Goal: Task Accomplishment & Management: Complete application form

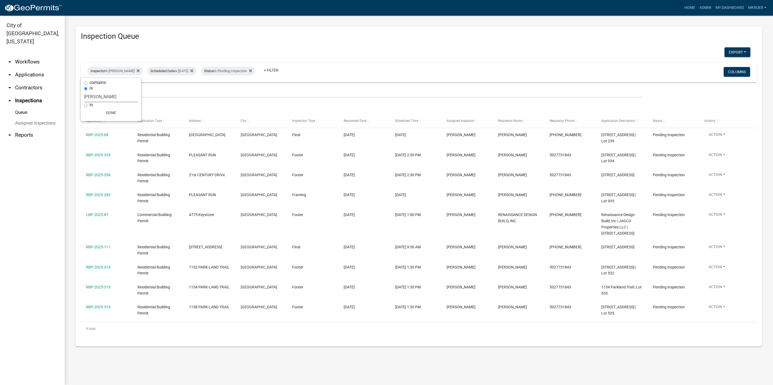
select select "fdb3bcc6-ce93-4663-8a18-5c08884dd177"
click at [25, 68] on link "arrow_drop_down Applications" at bounding box center [32, 74] width 65 height 13
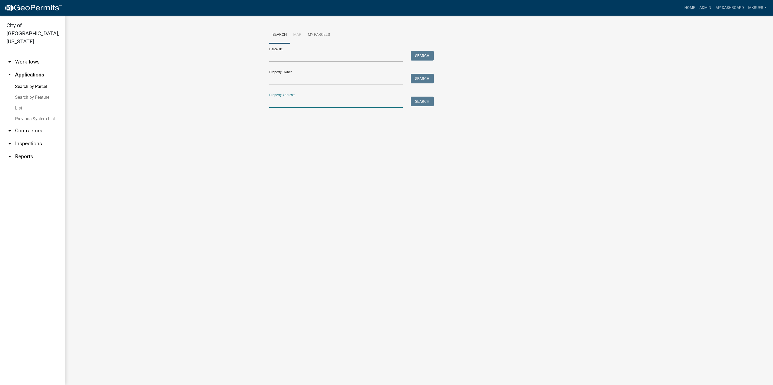
click at [282, 99] on input "Property Address:" at bounding box center [335, 102] width 133 height 11
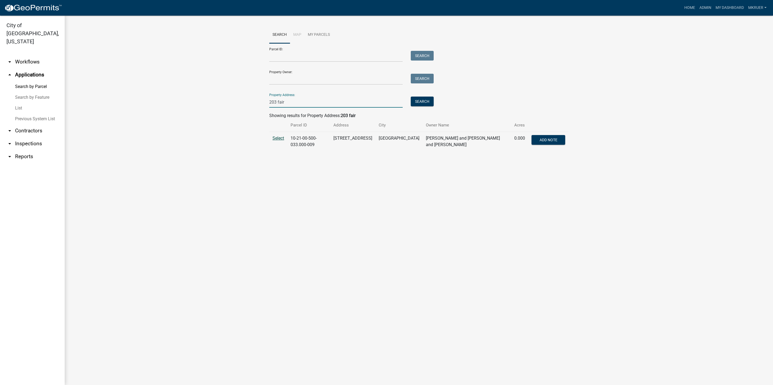
type input "203 fair"
click at [273, 138] on span "Select" at bounding box center [278, 138] width 12 height 5
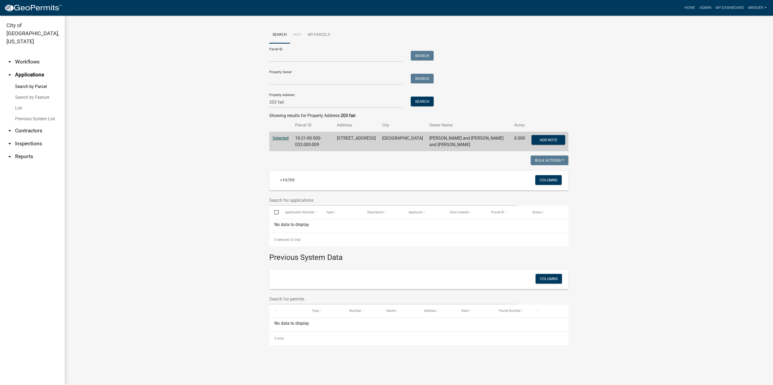
click at [24, 137] on link "arrow_drop_down Inspections" at bounding box center [32, 143] width 65 height 13
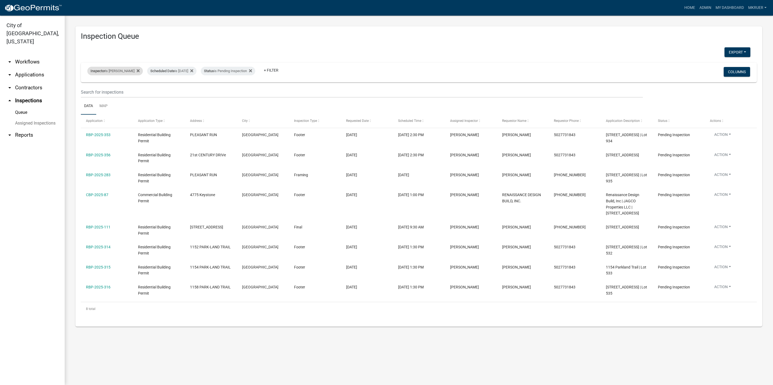
click at [117, 72] on div "Inspector is [PERSON_NAME]" at bounding box center [114, 71] width 55 height 9
click at [91, 97] on select "Select an option None [PERSON_NAME] [PERSON_NAME] [PERSON_NAME] [PERSON_NAME] […" at bounding box center [111, 96] width 54 height 11
select select "36a8b8f0-2ef8-43e9-ae06-718f51af8d36"
click at [87, 91] on select "Select an option None [PERSON_NAME] [PERSON_NAME] [PERSON_NAME] [PERSON_NAME] […" at bounding box center [111, 96] width 54 height 11
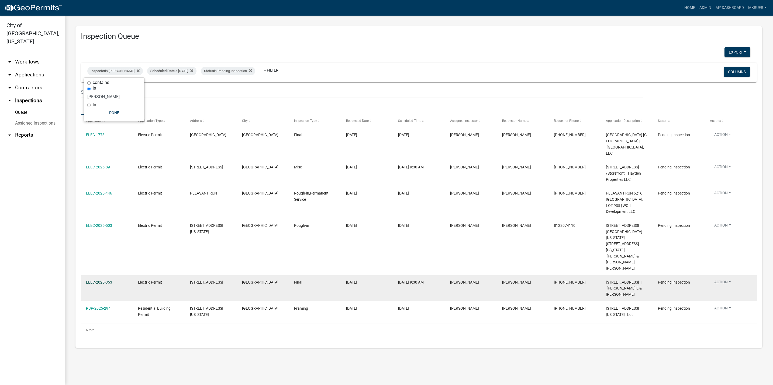
click at [99, 280] on link "ELEC-2025-353" at bounding box center [99, 282] width 26 height 4
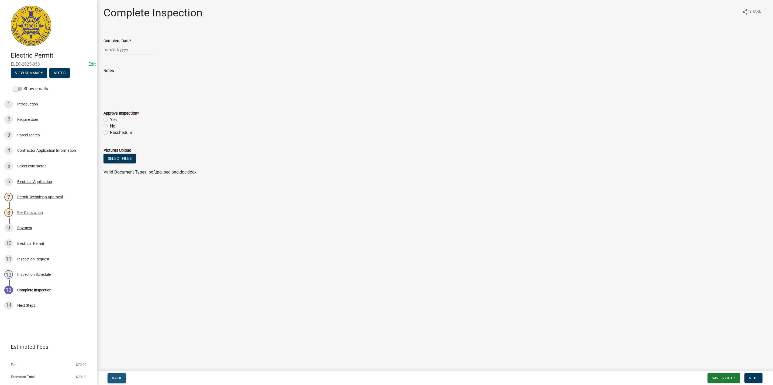
click at [119, 377] on span "Back" at bounding box center [117, 378] width 10 height 4
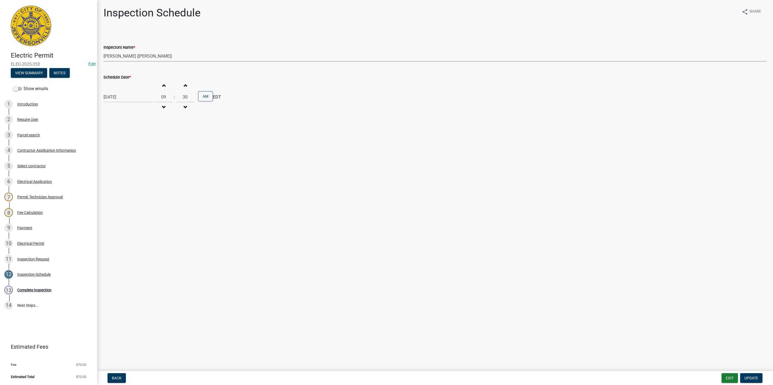
click at [126, 55] on select "Select Item... [PERSON_NAME] ([PERSON_NAME]) [PERSON_NAME] ([PERSON_NAME]) mkru…" at bounding box center [434, 56] width 663 height 11
select select "fdb3bcc6-ce93-4663-8a18-5c08884dd177"
click at [103, 51] on select "Select Item... [PERSON_NAME] ([PERSON_NAME]) [PERSON_NAME] ([PERSON_NAME]) mkru…" at bounding box center [434, 56] width 663 height 11
click at [748, 380] on span "Update" at bounding box center [751, 378] width 14 height 4
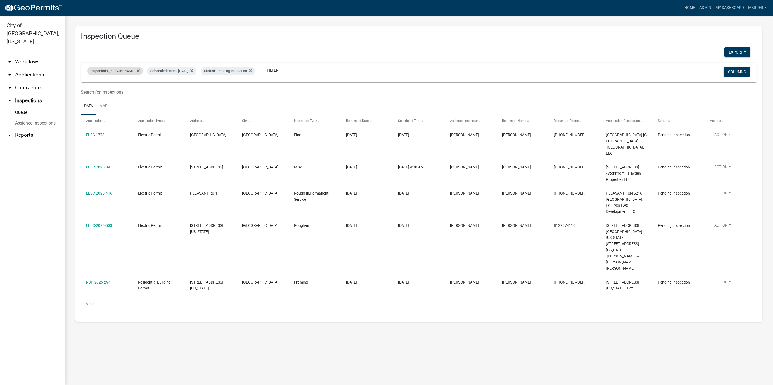
click at [124, 70] on div "Inspector is [PERSON_NAME]" at bounding box center [114, 71] width 55 height 9
click at [100, 96] on select "Select an option None [PERSON_NAME] [PERSON_NAME] [PERSON_NAME] [PERSON_NAME] […" at bounding box center [114, 96] width 54 height 11
select select "fdb3bcc6-ce93-4663-8a18-5c08884dd177"
click at [87, 91] on select "Select an option None [PERSON_NAME] [PERSON_NAME] [PERSON_NAME] [PERSON_NAME] […" at bounding box center [114, 96] width 54 height 11
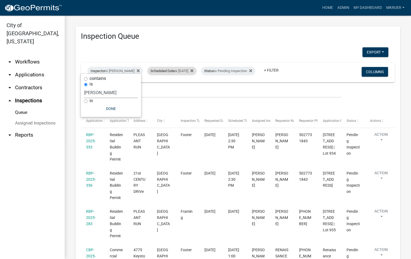
click at [185, 67] on div "Scheduled Date is [DATE]" at bounding box center [171, 71] width 49 height 9
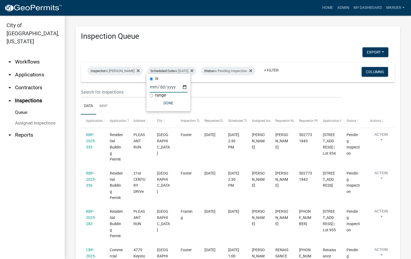
click at [184, 87] on input "[DATE]" at bounding box center [168, 87] width 38 height 11
type input "[DATE]"
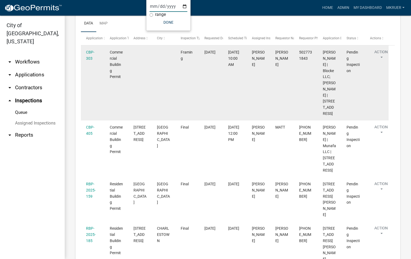
scroll to position [81, 0]
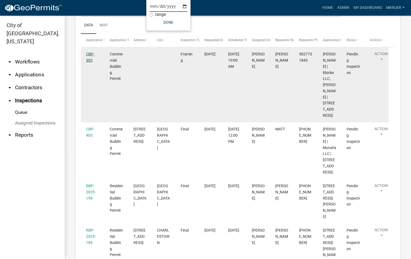
click at [90, 58] on link "CBP-303" at bounding box center [90, 57] width 8 height 11
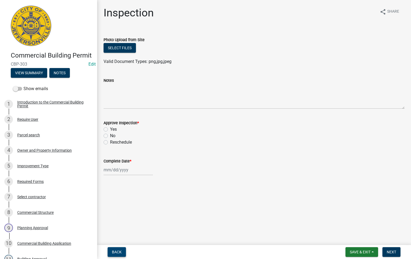
click at [114, 253] on span "Back" at bounding box center [117, 252] width 10 height 4
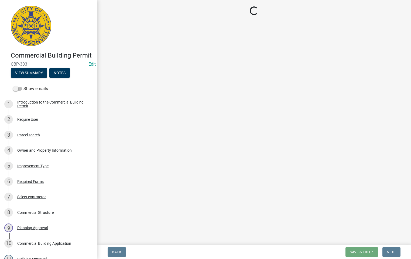
select select "fdb3bcc6-ce93-4663-8a18-5c08884dd177"
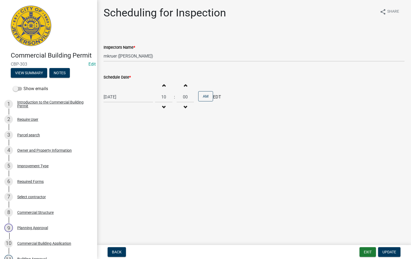
click at [162, 86] on span "button" at bounding box center [163, 85] width 3 height 4
type input "01"
click at [388, 252] on span "Update" at bounding box center [389, 252] width 14 height 4
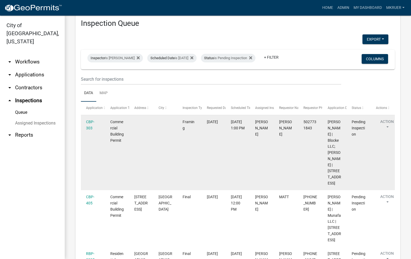
scroll to position [10, 0]
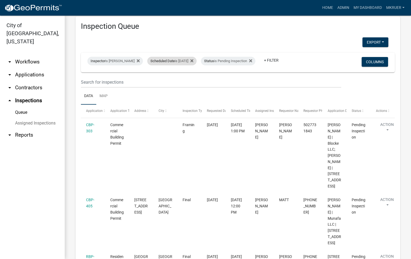
click at [184, 57] on div "Scheduled Date is [DATE]" at bounding box center [171, 61] width 49 height 9
click at [183, 76] on input "[DATE]" at bounding box center [168, 77] width 38 height 11
type input "[DATE]"
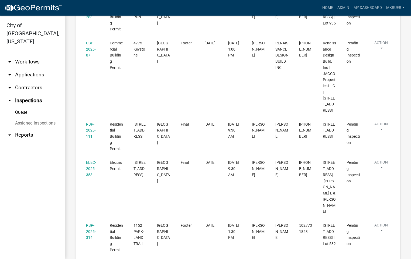
scroll to position [212, 0]
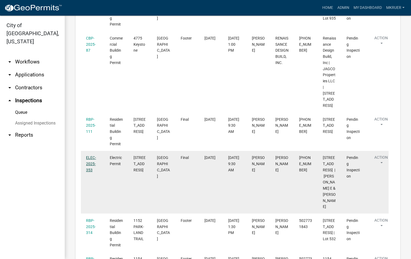
click at [89, 172] on link "ELEC-2025-353" at bounding box center [91, 164] width 10 height 17
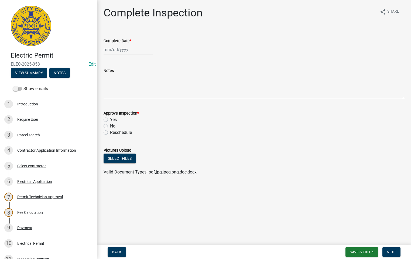
click at [114, 48] on div at bounding box center [127, 49] width 49 height 11
select select "9"
select select "2025"
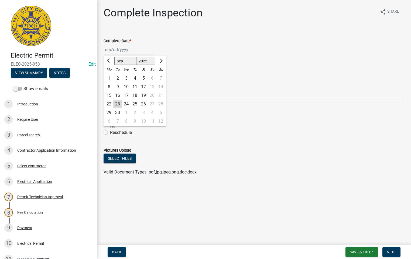
click at [118, 103] on div "23" at bounding box center [117, 104] width 9 height 9
type input "[DATE]"
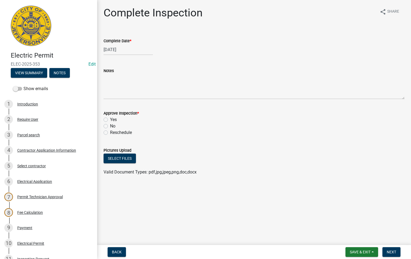
click at [110, 120] on label "Yes" at bounding box center [113, 120] width 7 height 6
click at [110, 120] on input "Yes" at bounding box center [112, 119] width 4 height 4
radio input "true"
click at [392, 253] on span "Next" at bounding box center [390, 252] width 9 height 4
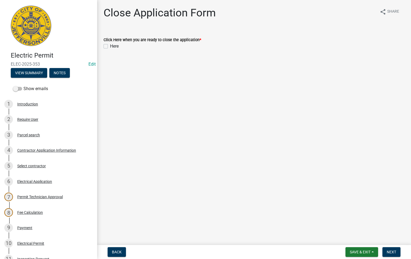
click at [110, 45] on label "Here" at bounding box center [114, 46] width 9 height 6
click at [110, 45] on input "Here" at bounding box center [112, 45] width 4 height 4
checkbox input "true"
click at [389, 252] on span "Next" at bounding box center [390, 252] width 9 height 4
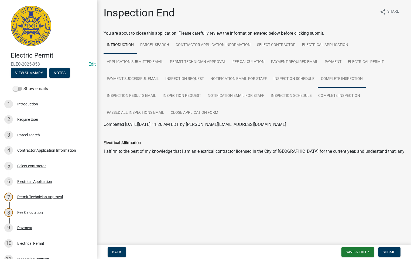
click at [339, 77] on link "Complete Inspection" at bounding box center [341, 79] width 48 height 17
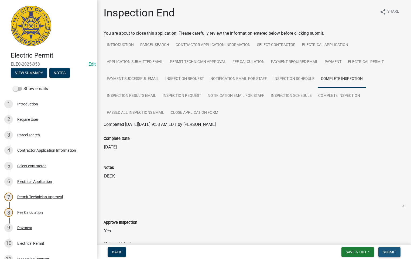
click at [387, 252] on span "Submit" at bounding box center [388, 252] width 13 height 4
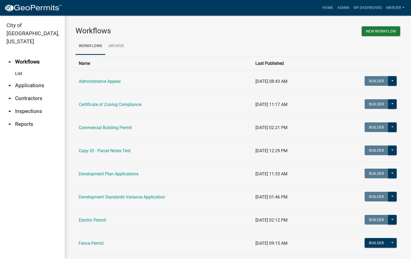
click at [31, 105] on link "arrow_drop_down Inspections" at bounding box center [32, 111] width 65 height 13
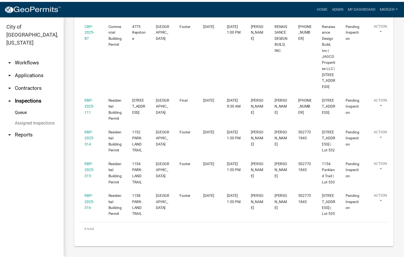
scroll to position [242, 0]
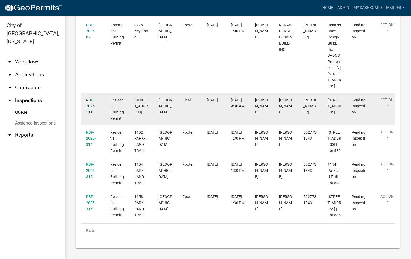
click at [90, 115] on link "RBP-2025-111" at bounding box center [91, 106] width 10 height 17
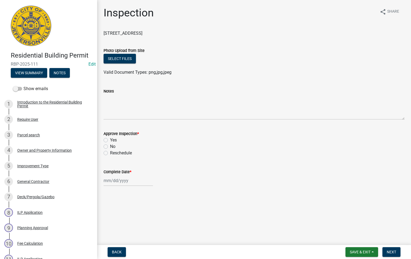
click at [110, 141] on label "Yes" at bounding box center [113, 140] width 7 height 6
click at [110, 141] on input "Yes" at bounding box center [112, 139] width 4 height 4
radio input "true"
click at [113, 181] on div at bounding box center [127, 180] width 49 height 11
select select "9"
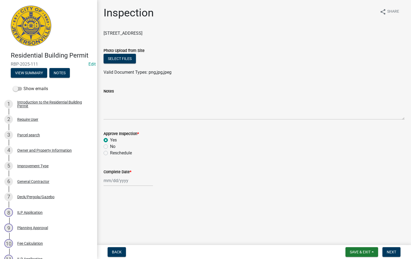
select select "2025"
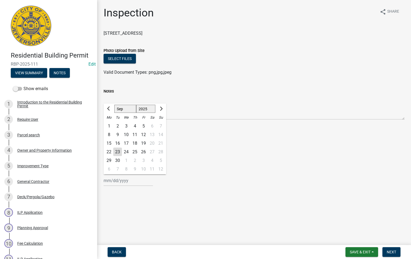
click at [118, 149] on div "23" at bounding box center [117, 152] width 9 height 9
type input "[DATE]"
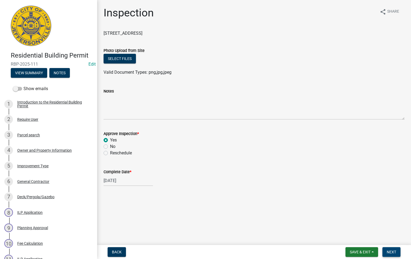
click at [393, 251] on span "Next" at bounding box center [390, 252] width 9 height 4
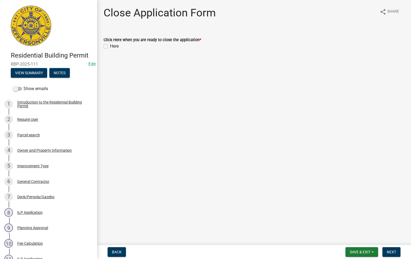
click at [110, 45] on label "Here" at bounding box center [114, 46] width 9 height 6
click at [110, 45] on input "Here" at bounding box center [112, 45] width 4 height 4
checkbox input "true"
click at [391, 253] on span "Next" at bounding box center [390, 252] width 9 height 4
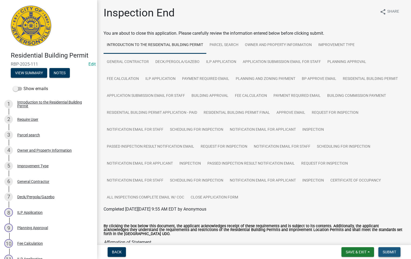
click at [387, 252] on span "Submit" at bounding box center [388, 252] width 13 height 4
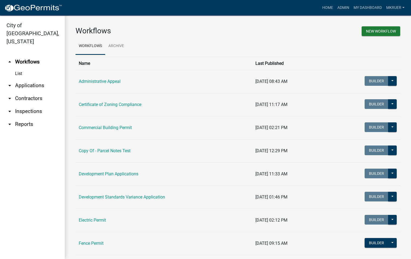
click at [27, 105] on link "arrow_drop_down Inspections" at bounding box center [32, 111] width 65 height 13
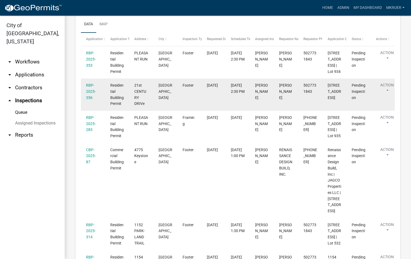
scroll to position [81, 0]
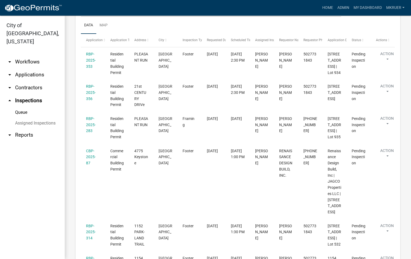
click at [29, 55] on link "arrow_drop_down Workflows" at bounding box center [32, 61] width 65 height 13
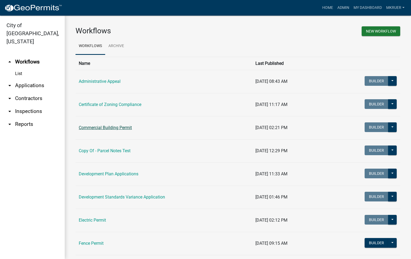
click at [105, 126] on link "Commercial Building Permit" at bounding box center [105, 127] width 53 height 5
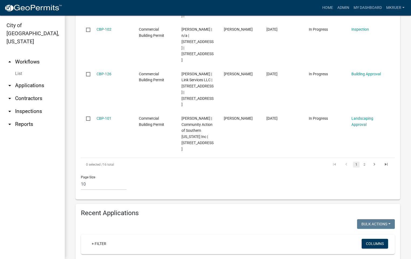
scroll to position [485, 0]
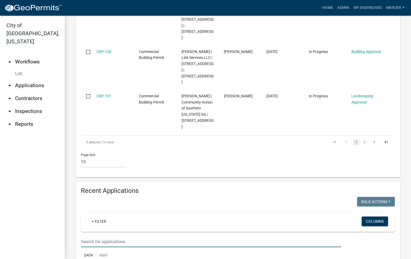
click at [102, 237] on input "text" at bounding box center [211, 242] width 260 height 11
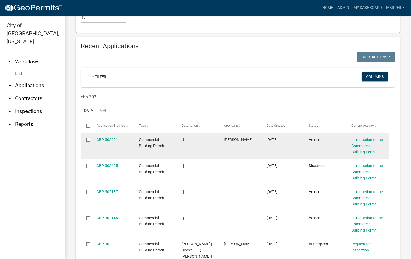
scroll to position [665, 0]
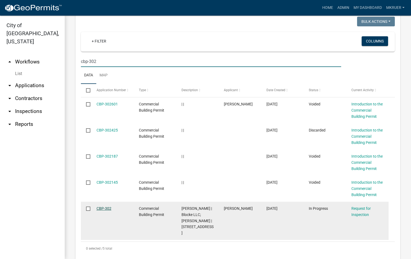
type input "cbp-302"
click at [100, 207] on link "CBP-302" at bounding box center [103, 209] width 15 height 4
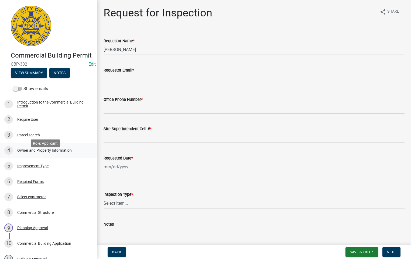
click at [33, 152] on div "Owner and Property Information" at bounding box center [44, 151] width 54 height 4
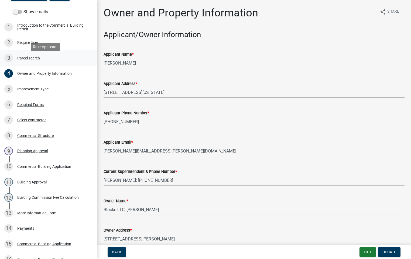
scroll to position [81, 0]
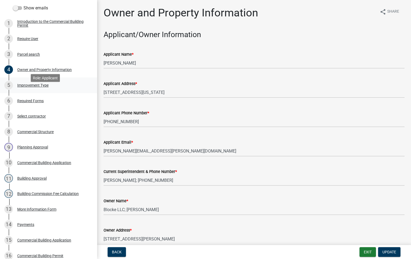
click at [27, 87] on div "Improvement Type" at bounding box center [32, 86] width 31 height 4
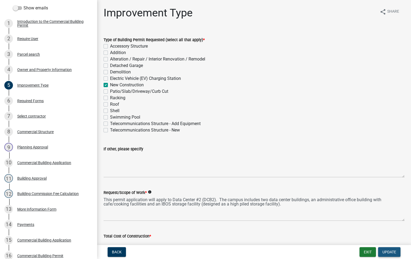
click at [387, 251] on span "Update" at bounding box center [389, 252] width 14 height 4
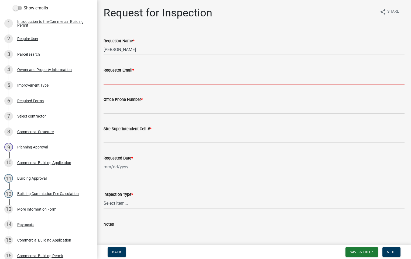
click at [133, 78] on input "Requestor Email *" at bounding box center [253, 79] width 301 height 11
type input "mkruer@cityofjeff.net"
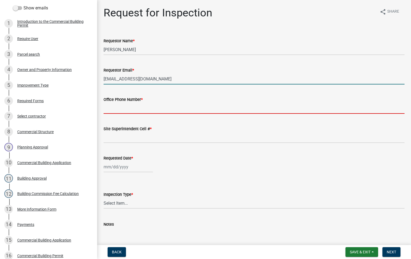
type input "5027731843"
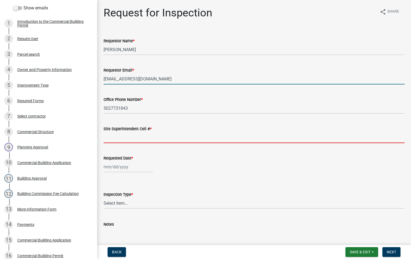
type input "5027731843"
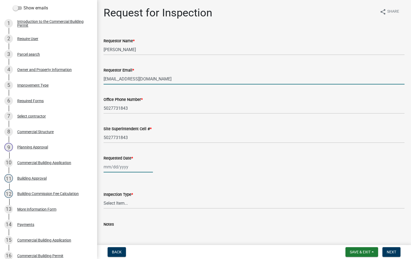
type input "[DATE]"
select select "9"
select select "2025"
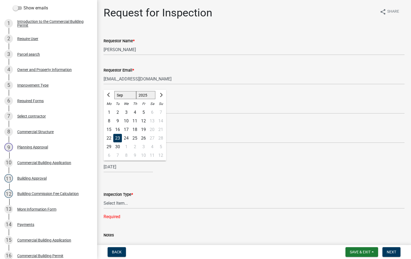
click at [125, 137] on div "24" at bounding box center [126, 138] width 9 height 9
type input "[DATE]"
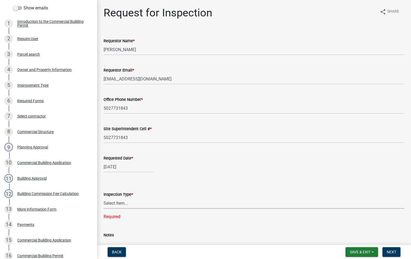
click at [113, 204] on select "Select Item... Footer Foundation Framing Final Misc" at bounding box center [253, 203] width 301 height 11
click at [103, 198] on select "Select Item... Footer Foundation Framing Final Misc" at bounding box center [253, 203] width 301 height 11
select select "cf00f61e-4b77-4892-83dd-df63e4708b2f"
click at [389, 252] on span "Next" at bounding box center [390, 252] width 9 height 4
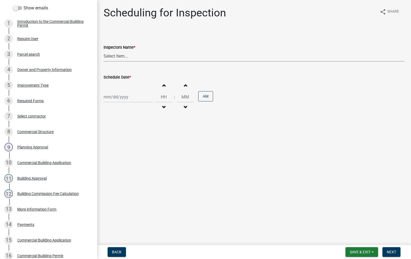
click at [128, 56] on select "Select Item... [PERSON_NAME] ([PERSON_NAME]) [PERSON_NAME] ([PERSON_NAME]) mkru…" at bounding box center [253, 56] width 301 height 11
select select "fdb3bcc6-ce93-4663-8a18-5c08884dd177"
click at [103, 51] on select "Select Item... [PERSON_NAME] ([PERSON_NAME]) [PERSON_NAME] ([PERSON_NAME]) mkru…" at bounding box center [253, 56] width 301 height 11
select select "9"
select select "2025"
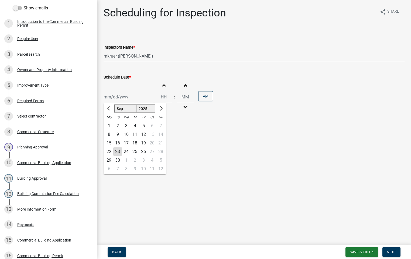
click at [114, 96] on div "Jan Feb Mar Apr May Jun Jul Aug Sep Oct Nov Dec 1525 1526 1527 1528 1529 1530 1…" at bounding box center [127, 97] width 49 height 11
click at [126, 151] on div "24" at bounding box center [126, 152] width 9 height 9
type input "[DATE]"
click at [162, 86] on span "button" at bounding box center [163, 85] width 3 height 4
type input "01"
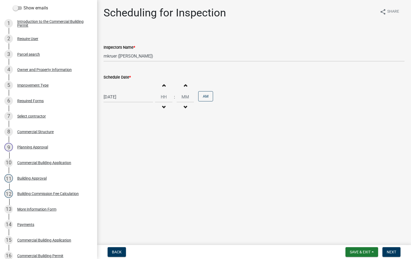
type input "00"
click at [205, 99] on button "AM" at bounding box center [205, 96] width 15 height 10
click at [391, 254] on button "Next" at bounding box center [391, 253] width 18 height 10
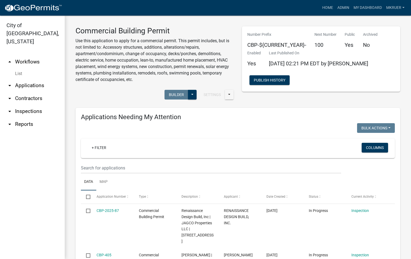
click at [26, 105] on link "arrow_drop_down Inspections" at bounding box center [32, 111] width 65 height 13
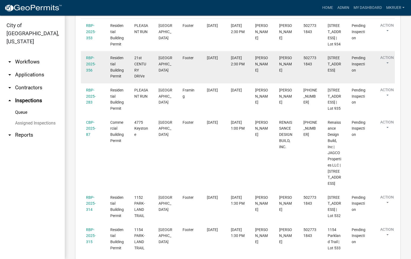
scroll to position [107, 0]
